Goal: Information Seeking & Learning: Find specific fact

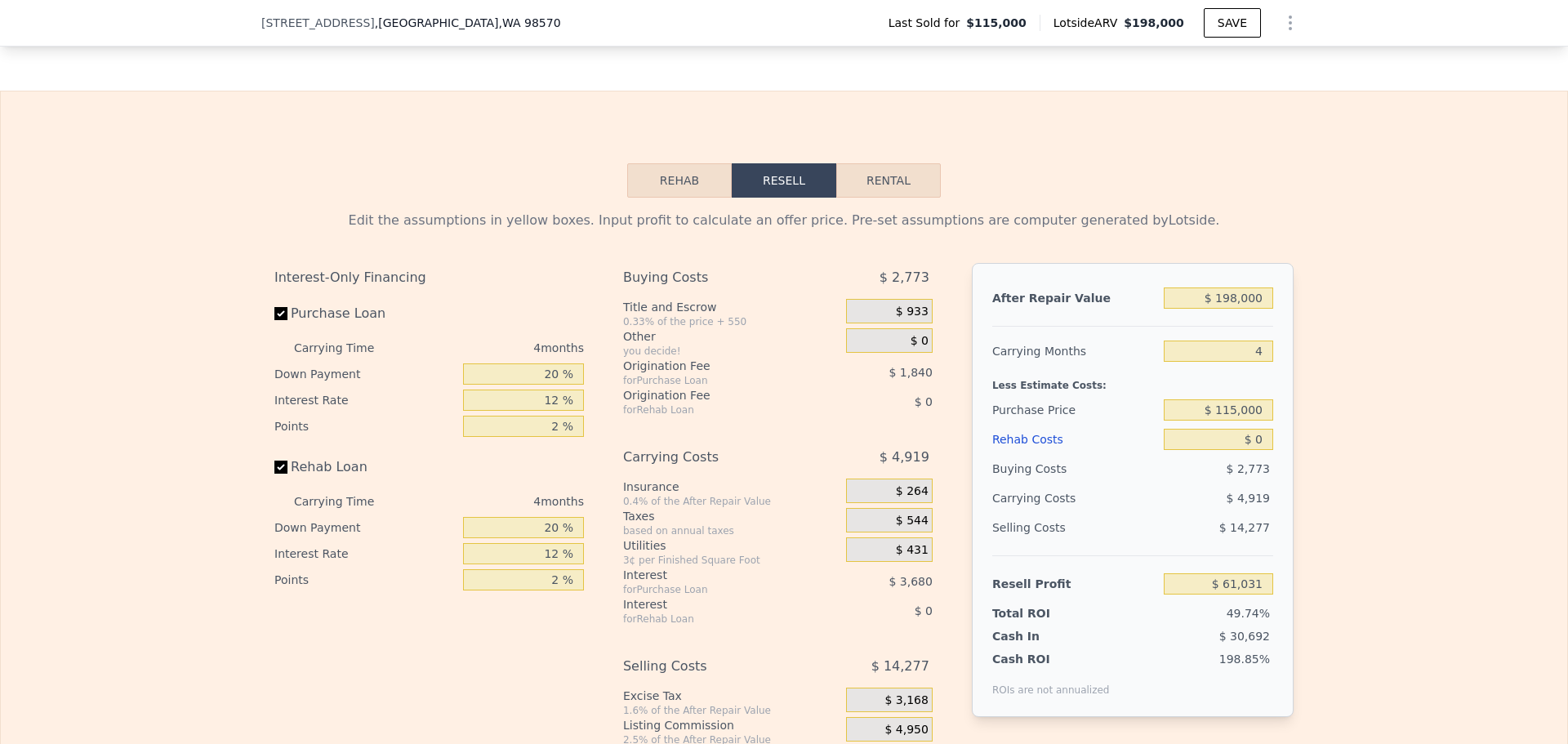
scroll to position [2281, 0]
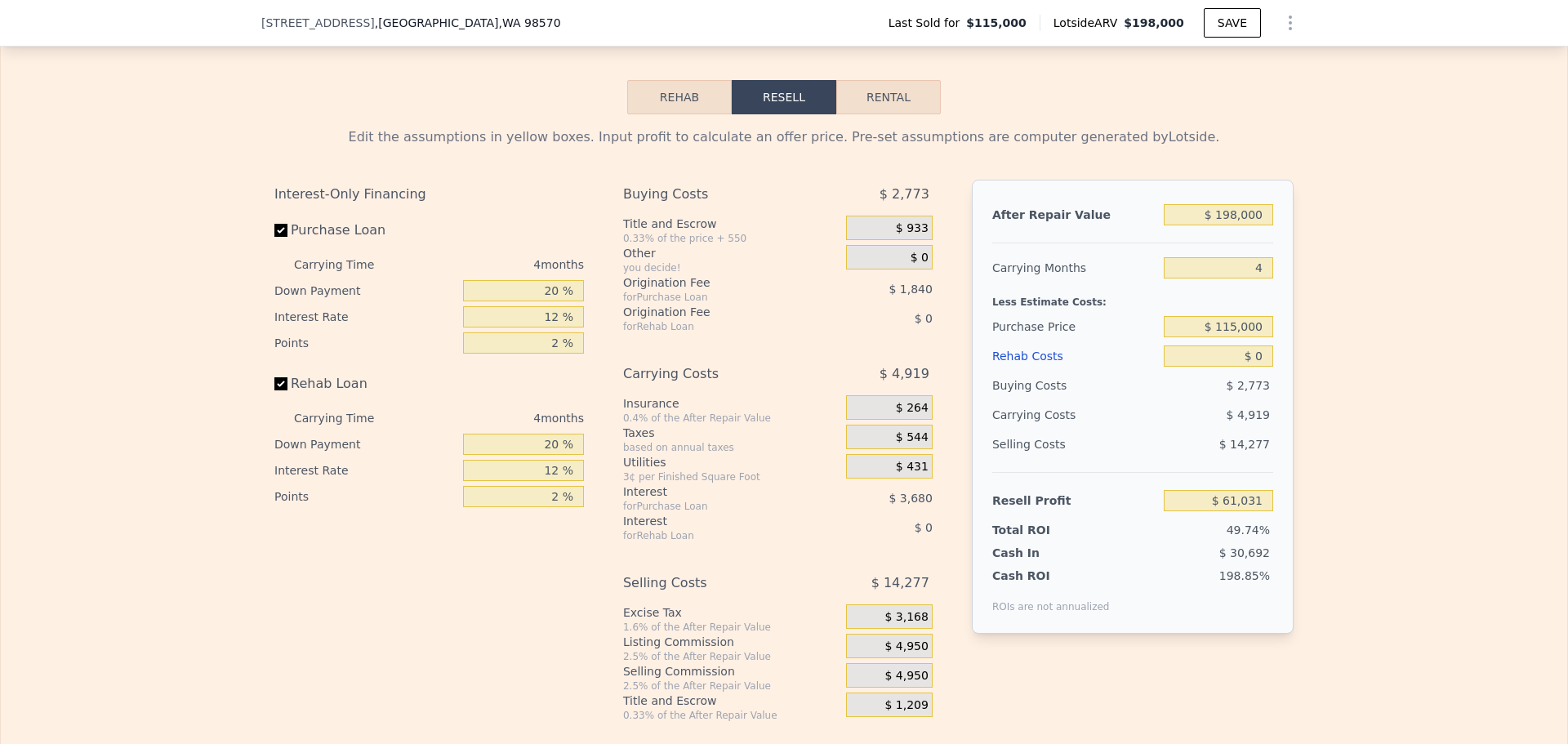
click at [673, 114] on button "Rehab" at bounding box center [679, 98] width 104 height 34
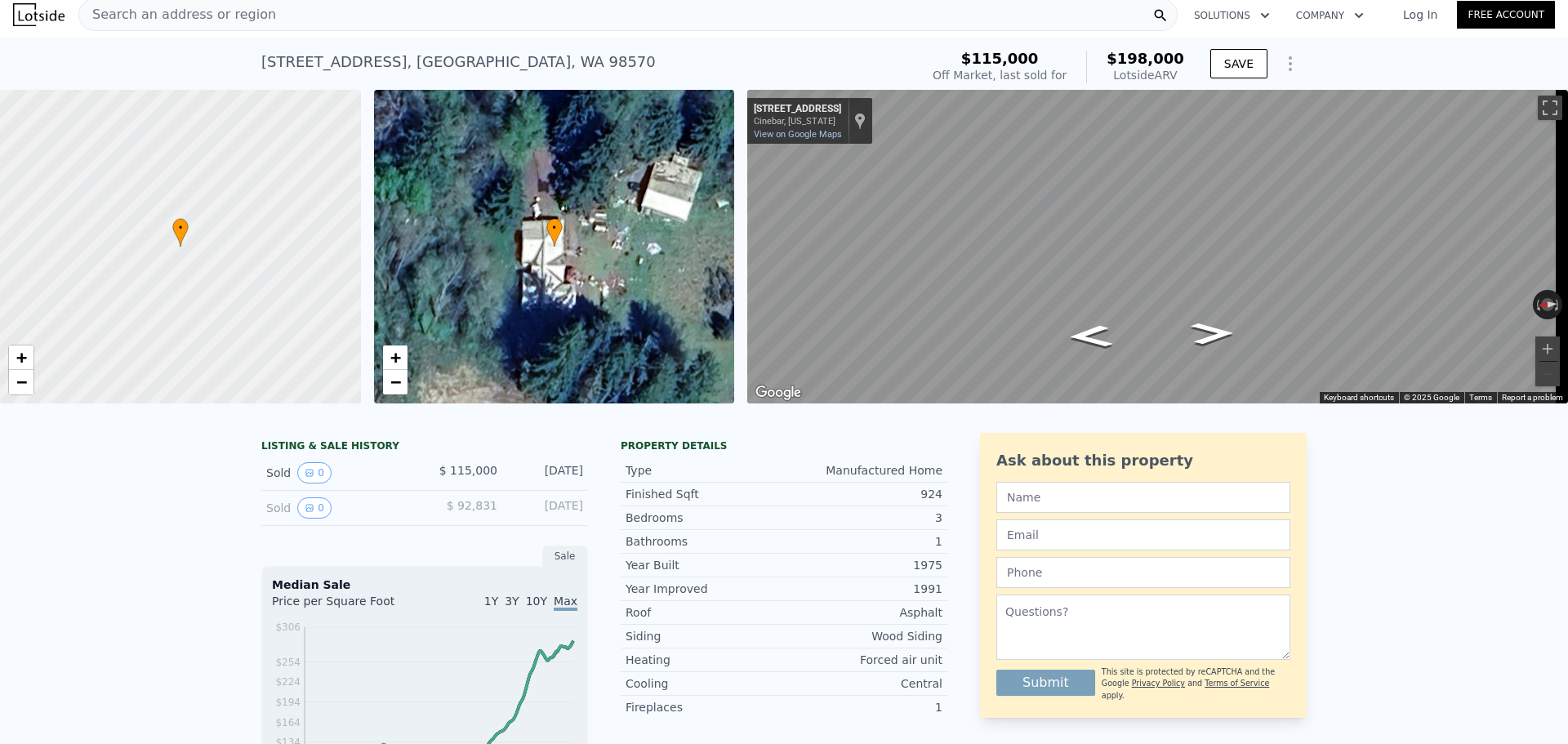
scroll to position [0, 0]
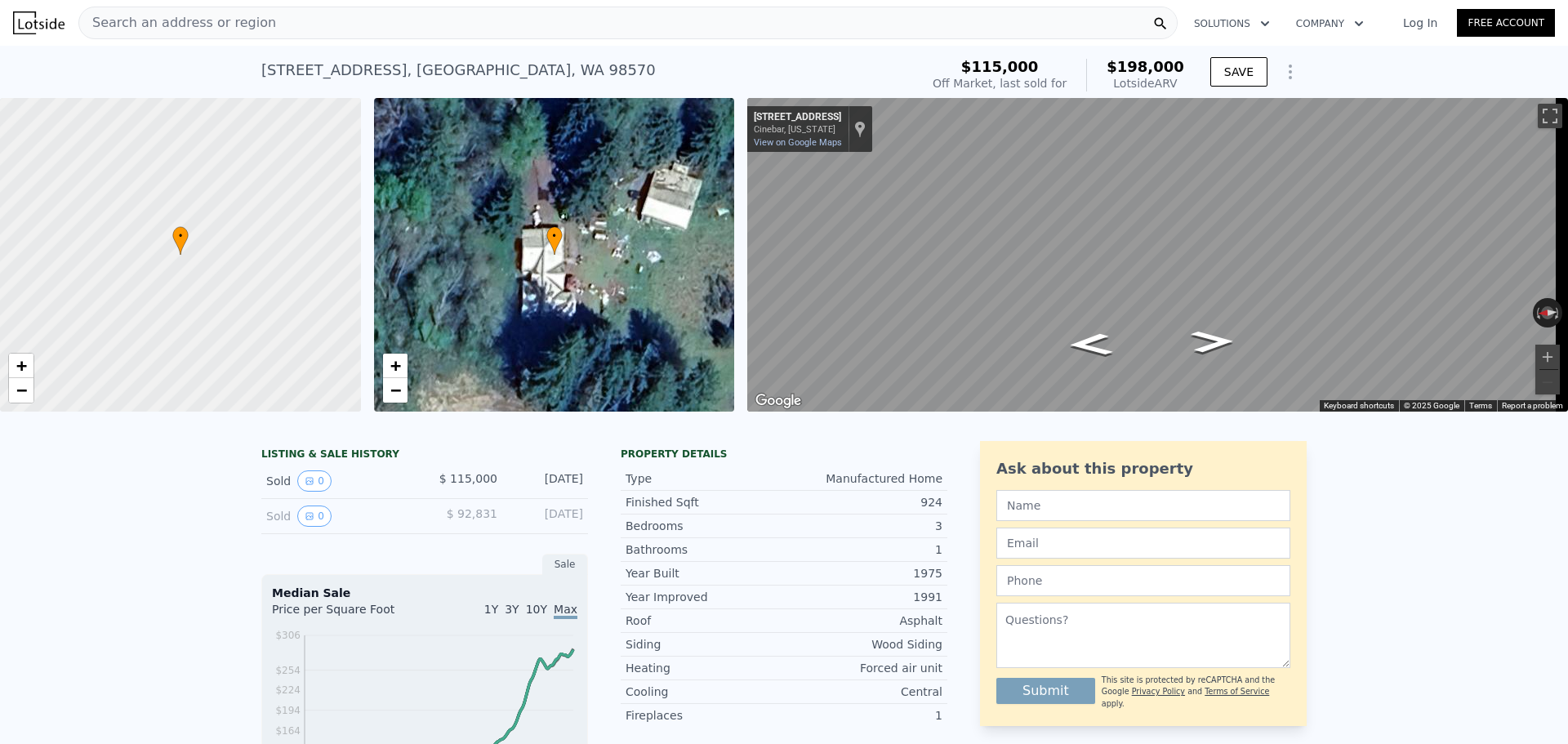
click at [414, 31] on div "Search an address or region" at bounding box center [628, 23] width 1100 height 33
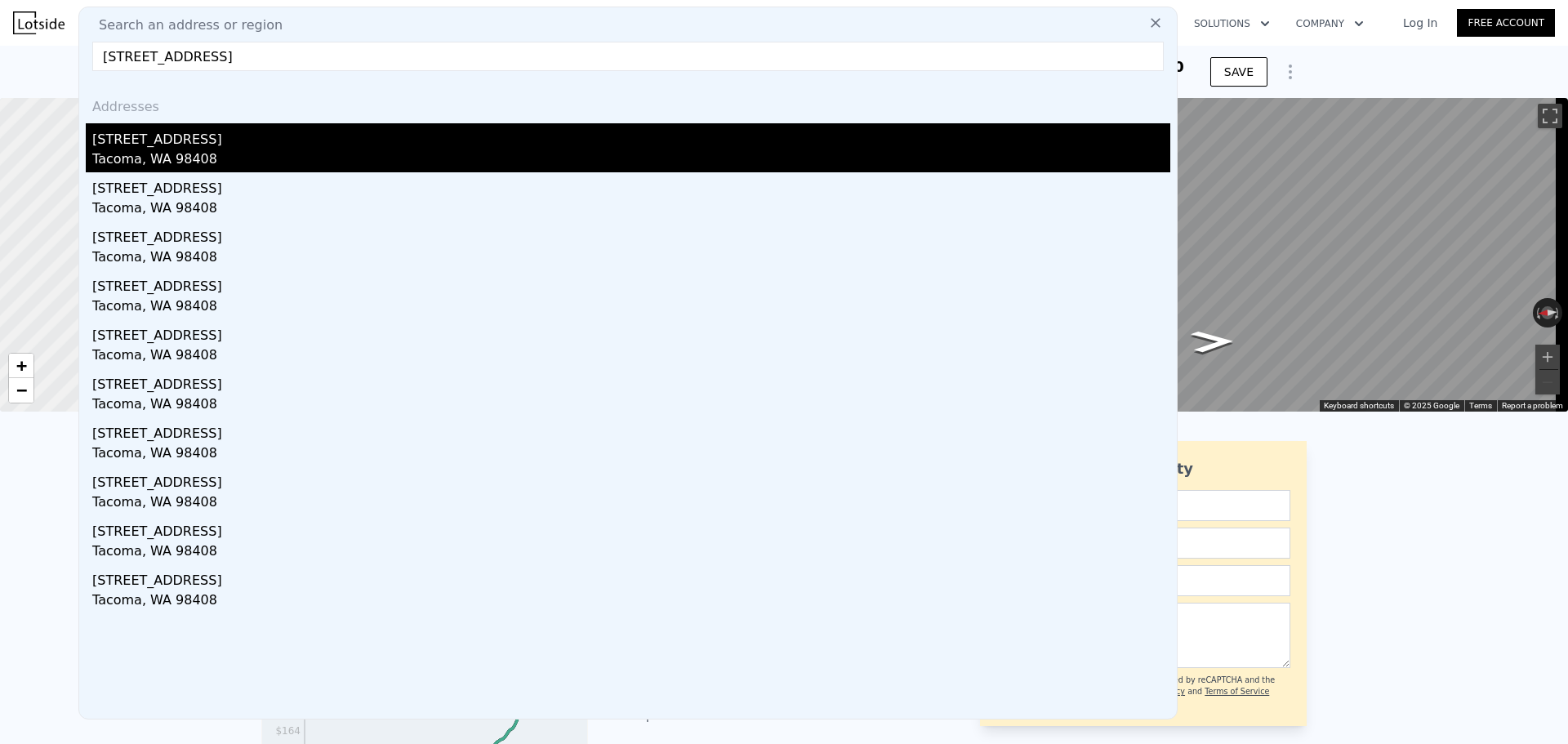
type input "[STREET_ADDRESS]"
click at [222, 158] on div "Tacoma, WA 98408" at bounding box center [631, 161] width 1079 height 23
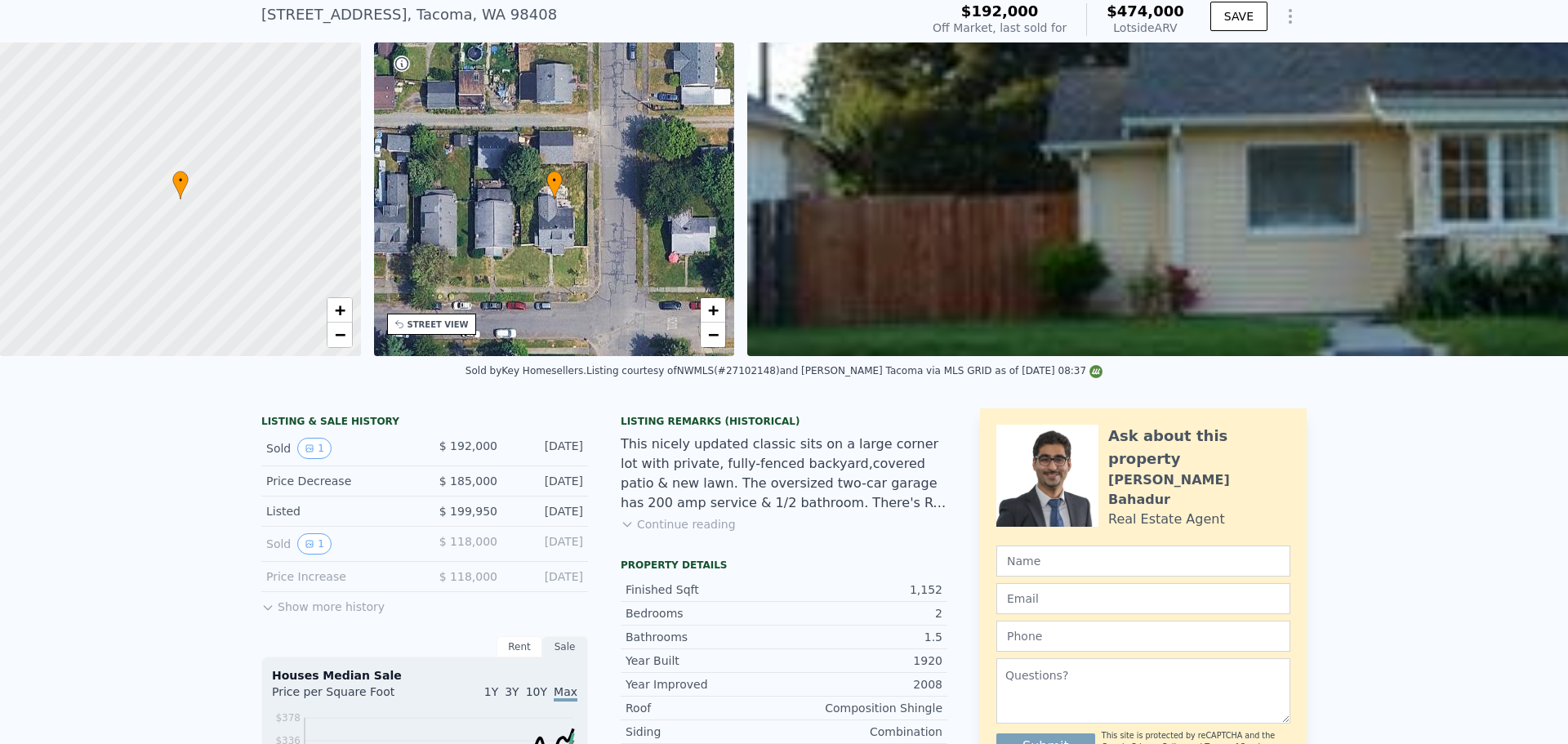
scroll to position [6, 0]
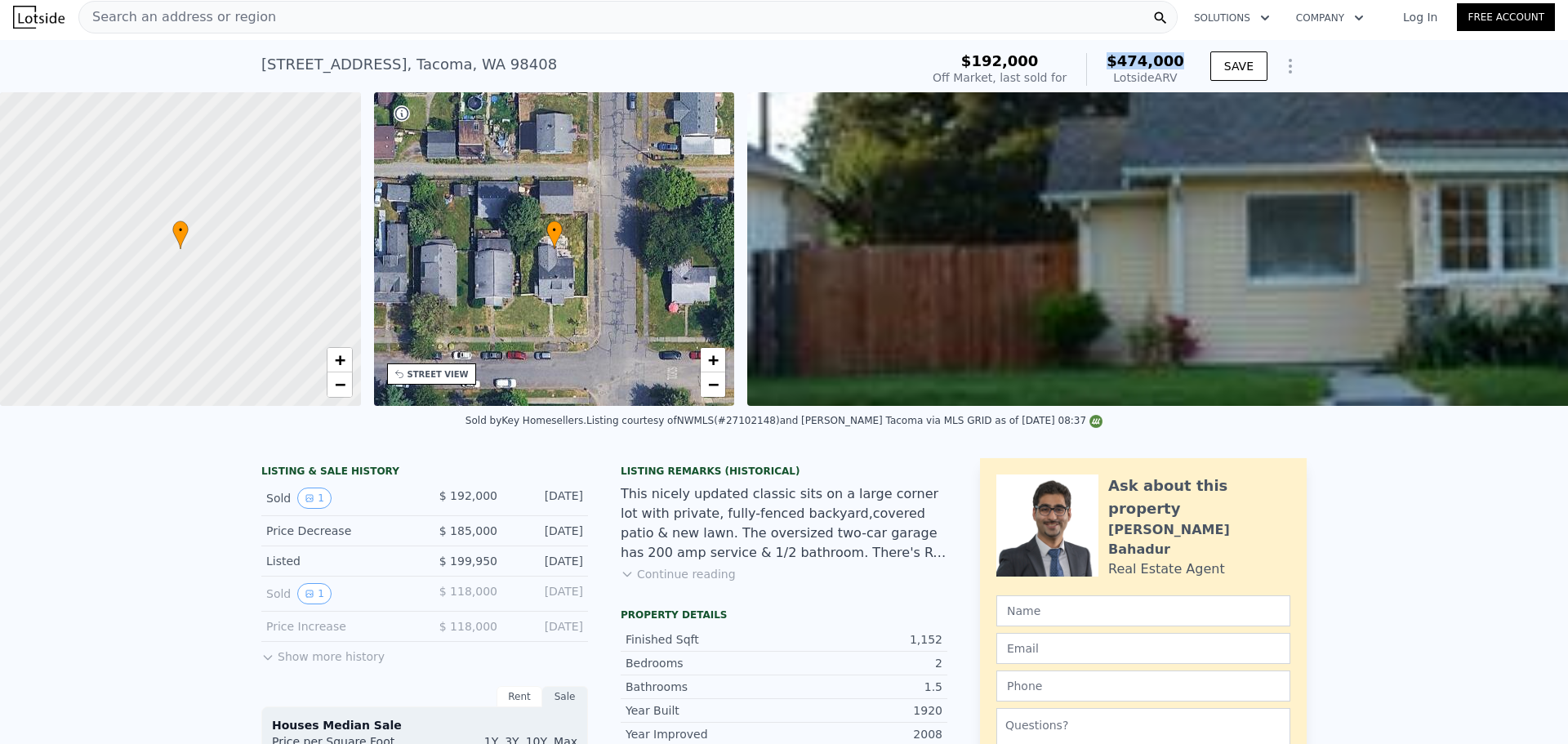
drag, startPoint x: 1119, startPoint y: 58, endPoint x: 1179, endPoint y: 57, distance: 60.0
click at [1179, 57] on span "$474,000" at bounding box center [1145, 61] width 78 height 17
copy span "$474,000"
